Goal: Task Accomplishment & Management: Use online tool/utility

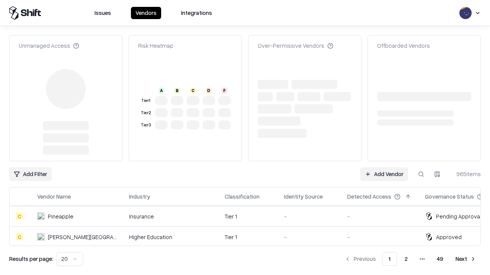
click at [384, 168] on link "Add Vendor" at bounding box center [384, 175] width 48 height 14
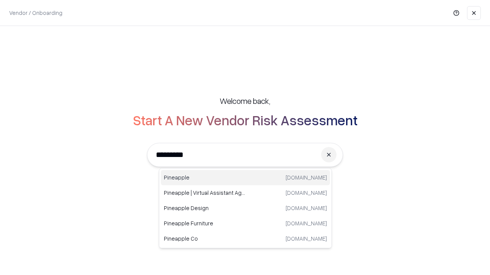
click at [245, 178] on div "Pineapple [DOMAIN_NAME]" at bounding box center [245, 177] width 169 height 15
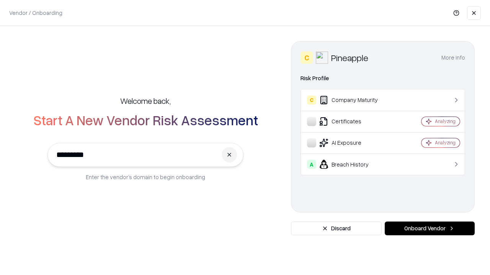
type input "*********"
click at [429, 229] on button "Onboard Vendor" at bounding box center [429, 229] width 90 height 14
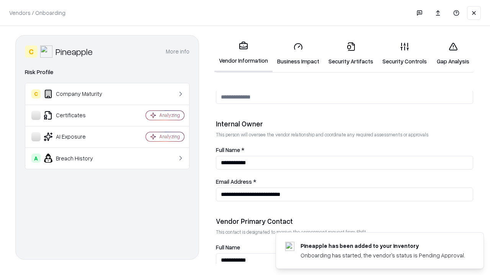
scroll to position [396, 0]
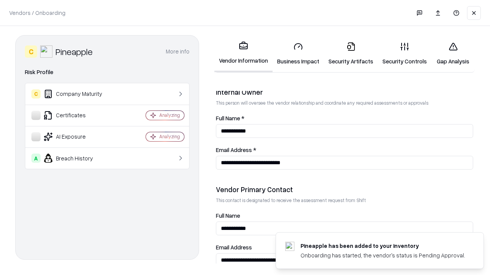
click at [298, 54] on link "Business Impact" at bounding box center [297, 54] width 51 height 36
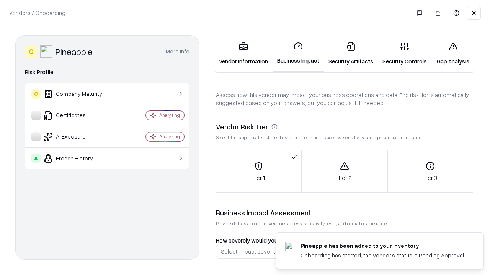
click at [452, 54] on link "Gap Analysis" at bounding box center [452, 54] width 43 height 36
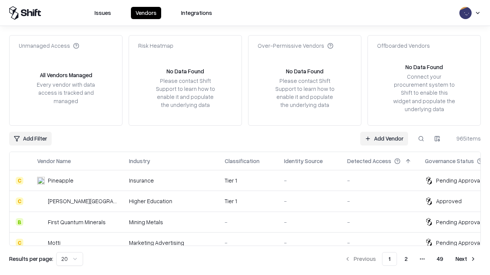
click at [384, 138] on link "Add Vendor" at bounding box center [384, 139] width 48 height 14
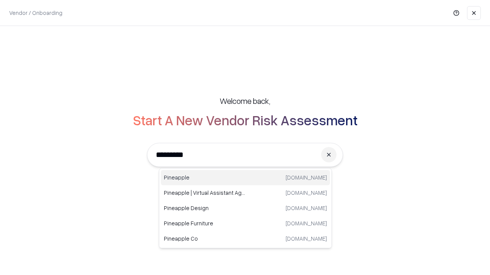
click at [245, 178] on div "Pineapple [DOMAIN_NAME]" at bounding box center [245, 177] width 169 height 15
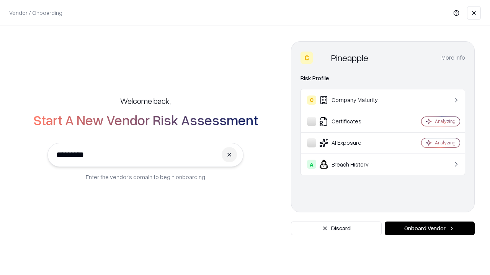
type input "*********"
click at [429, 229] on button "Onboard Vendor" at bounding box center [429, 229] width 90 height 14
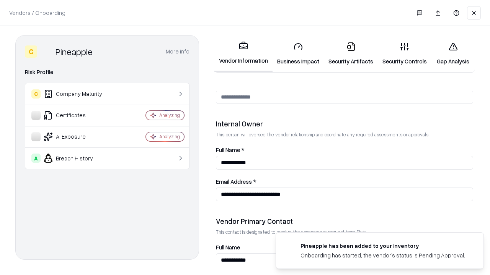
scroll to position [396, 0]
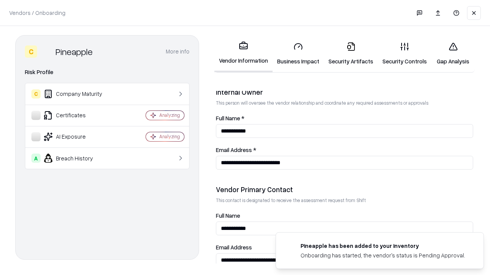
click at [452, 54] on link "Gap Analysis" at bounding box center [452, 54] width 43 height 36
